Goal: Task Accomplishment & Management: Manage account settings

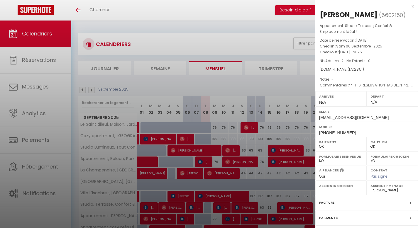
select select "0"
select select "39637"
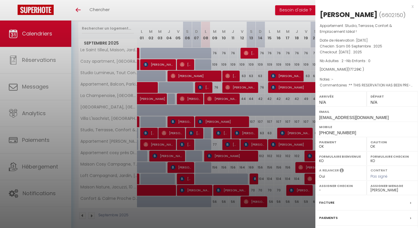
click at [408, 8] on div "x" at bounding box center [364, 6] width 98 height 7
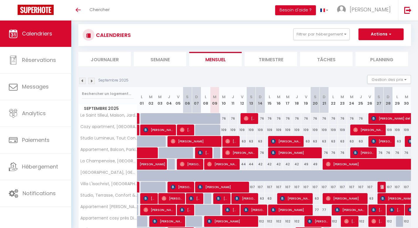
scroll to position [11, 0]
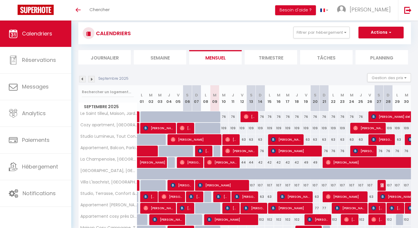
click at [274, 31] on div "CALENDRIERS Filtrer par hébergement Logements désactivés La Petite Briarde, Con…" at bounding box center [245, 33] width 324 height 13
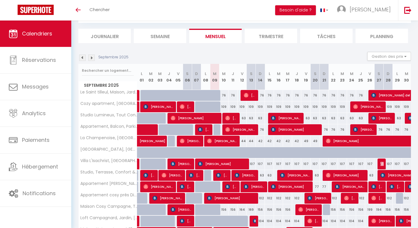
scroll to position [32, 0]
click at [114, 42] on li "Journalier" at bounding box center [104, 36] width 53 height 14
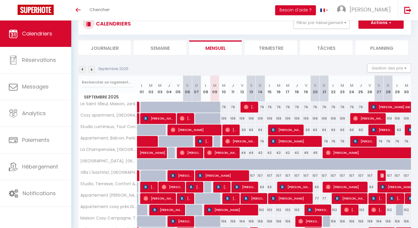
select select
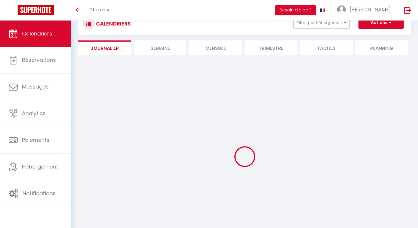
scroll to position [32, 0]
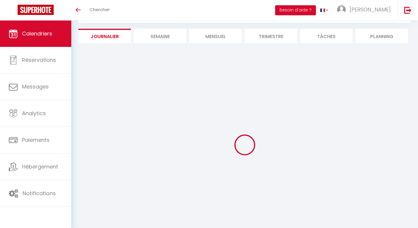
select select
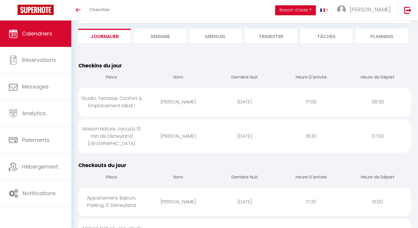
click at [110, 107] on div "Studio, Terrasse, Confort & Emplacement Idéal !" at bounding box center [111, 102] width 67 height 26
select select "0"
select select "1"
select select
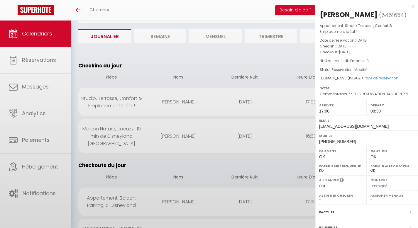
select select "39637"
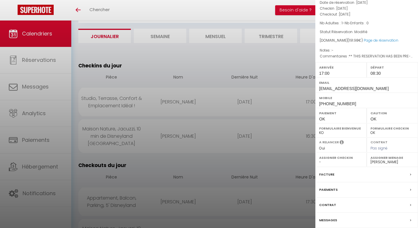
scroll to position [60, 0]
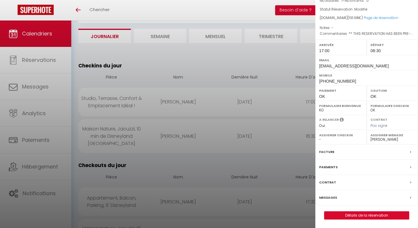
click at [326, 198] on label "Messages" at bounding box center [328, 198] width 18 height 6
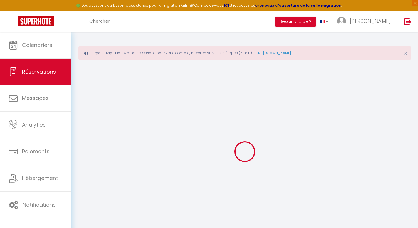
select select
checkbox input "false"
type voyageur0 "** THIS RESERVATION HAS BEEN PRE-PAID ** BOOKING NOTE : Payment charge is EUR 3…"
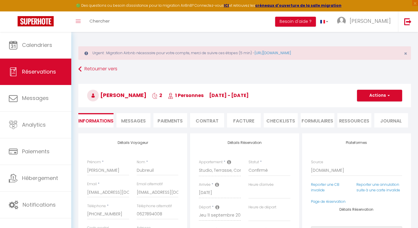
scroll to position [592, 0]
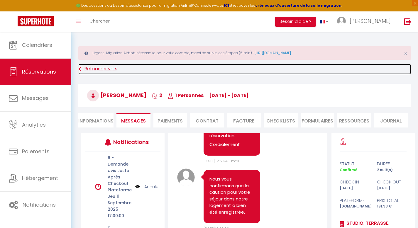
click at [343, 71] on link "Retourner vers" at bounding box center [244, 69] width 333 height 11
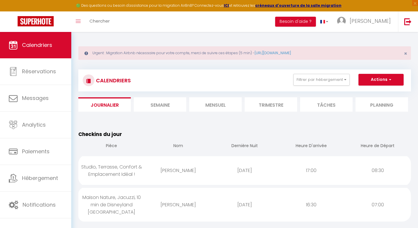
click at [217, 22] on div "Toggle menubar Chercher BUTTON Besoin d'aide ? Julien Paramètres Équipe" at bounding box center [228, 21] width 371 height 21
click at [206, 22] on div "Toggle menubar Chercher BUTTON Besoin d'aide ? Julien Paramètres Équipe" at bounding box center [228, 21] width 371 height 21
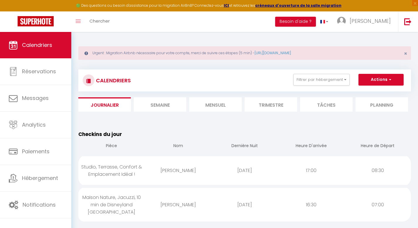
click at [250, 19] on div "Toggle menubar Chercher BUTTON Besoin d'aide ? Julien Paramètres Équipe" at bounding box center [228, 21] width 371 height 21
click at [414, 4] on span "×" at bounding box center [415, 3] width 6 height 6
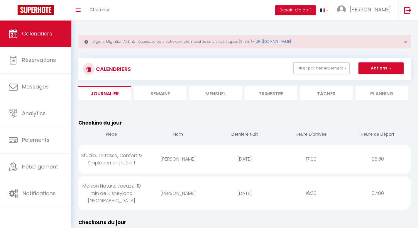
click at [244, 9] on div "Toggle menubar Chercher BUTTON Besoin d'aide ? Julien Paramètres Équipe" at bounding box center [228, 10] width 371 height 21
click at [246, 11] on div "Toggle menubar Chercher BUTTON Besoin d'aide ? Julien Paramètres Équipe" at bounding box center [228, 10] width 371 height 21
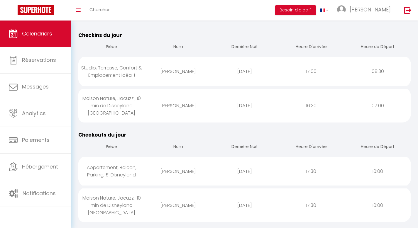
scroll to position [93, 0]
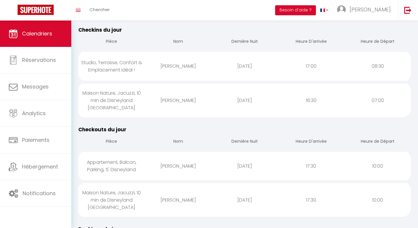
click at [217, 62] on div "2025-09-11" at bounding box center [245, 66] width 67 height 19
select select "0"
select select "1"
select select
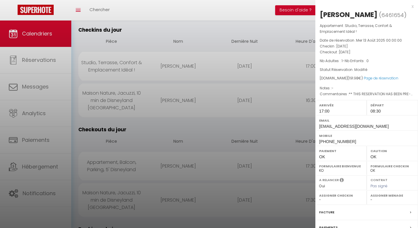
select select "39637"
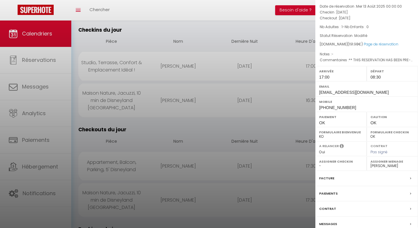
scroll to position [60, 0]
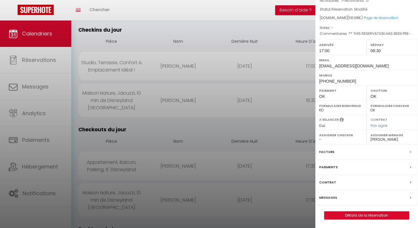
click at [324, 195] on label "Messages" at bounding box center [328, 198] width 18 height 6
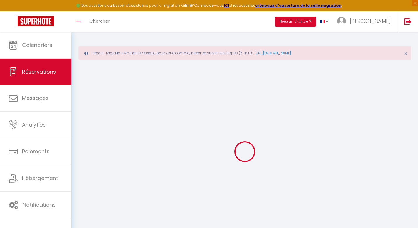
select select
checkbox input "false"
type voyageur0 "** THIS RESERVATION HAS BEEN PRE-PAID ** BOOKING NOTE : Payment charge is EUR 3…"
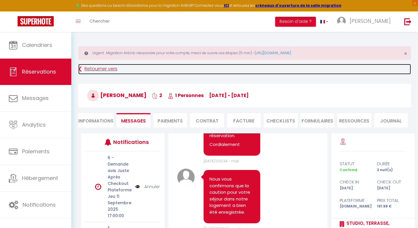
click at [93, 69] on link "Retourner vers" at bounding box center [244, 69] width 333 height 11
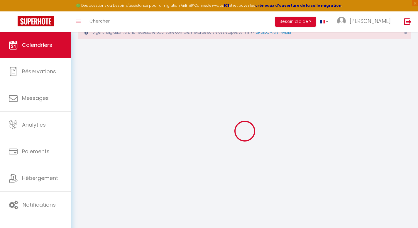
scroll to position [32, 0]
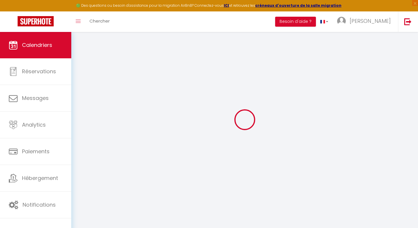
select select
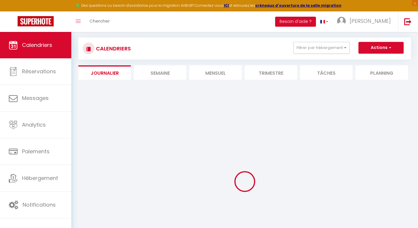
select select
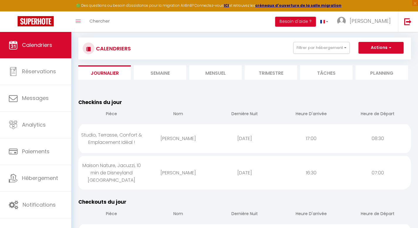
click at [130, 170] on div "Maison Nature, Jacuzzi, 10 min de Disneyland [GEOGRAPHIC_DATA]" at bounding box center [111, 173] width 67 height 34
select select "0"
select select "1"
select select
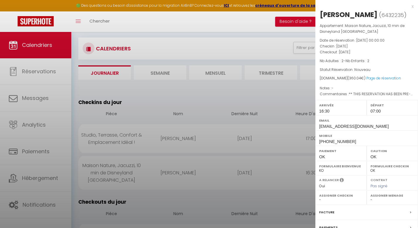
select select "22864"
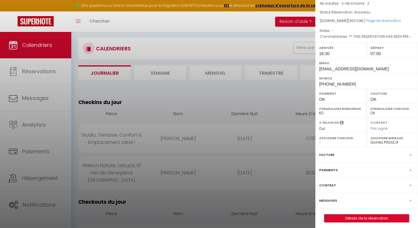
scroll to position [79, 0]
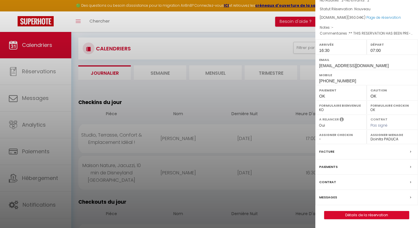
click at [328, 197] on label "Messages" at bounding box center [328, 198] width 18 height 6
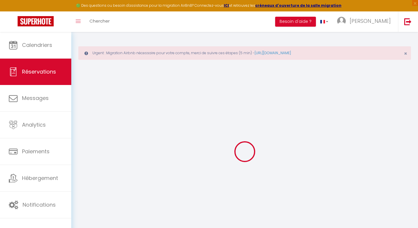
select select
checkbox input "false"
select select
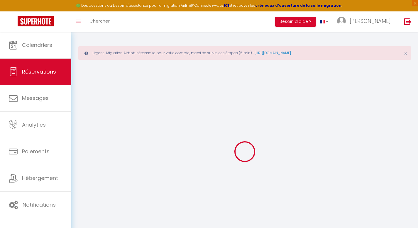
checkbox input "false"
type textarea "** THIS RESERVATION HAS BEEN PRE-PAID ** Approximate time of arrival: between 1…"
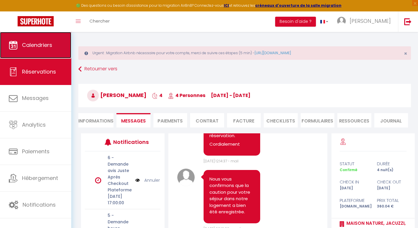
click at [39, 47] on span "Calendriers" at bounding box center [37, 44] width 30 height 7
